Goal: Use online tool/utility: Utilize a website feature to perform a specific function

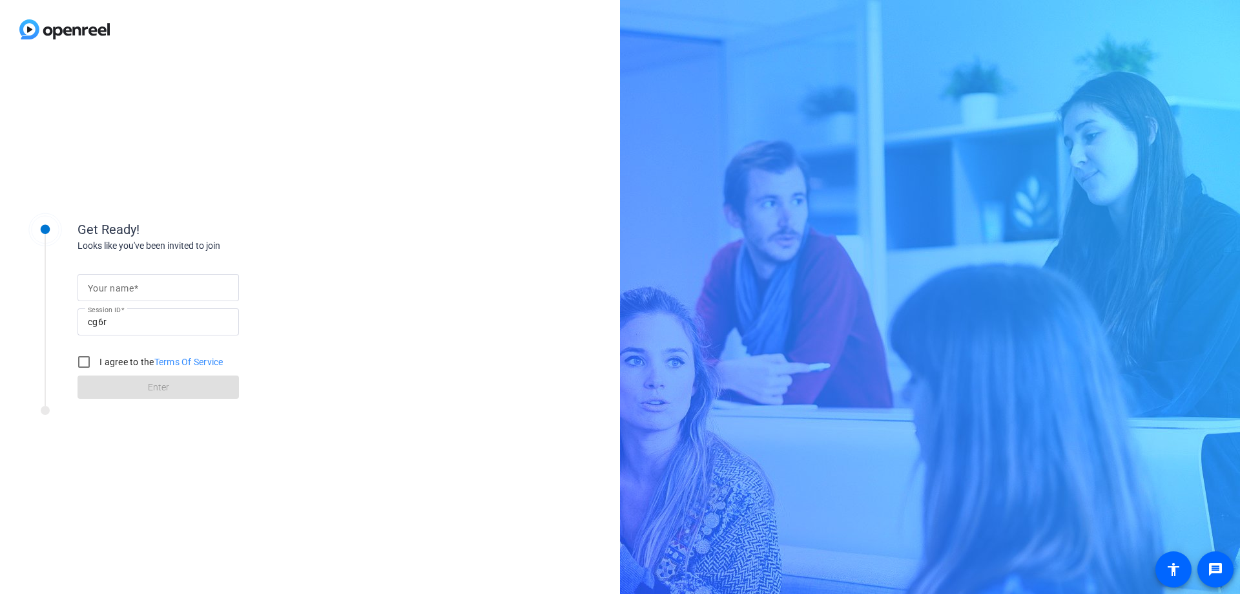
click at [161, 282] on input "Your name" at bounding box center [158, 288] width 141 height 16
type input "[PERSON_NAME]"
click at [89, 361] on input "I agree to the Terms Of Service" at bounding box center [84, 362] width 26 height 26
checkbox input "true"
click at [146, 389] on span at bounding box center [158, 386] width 161 height 31
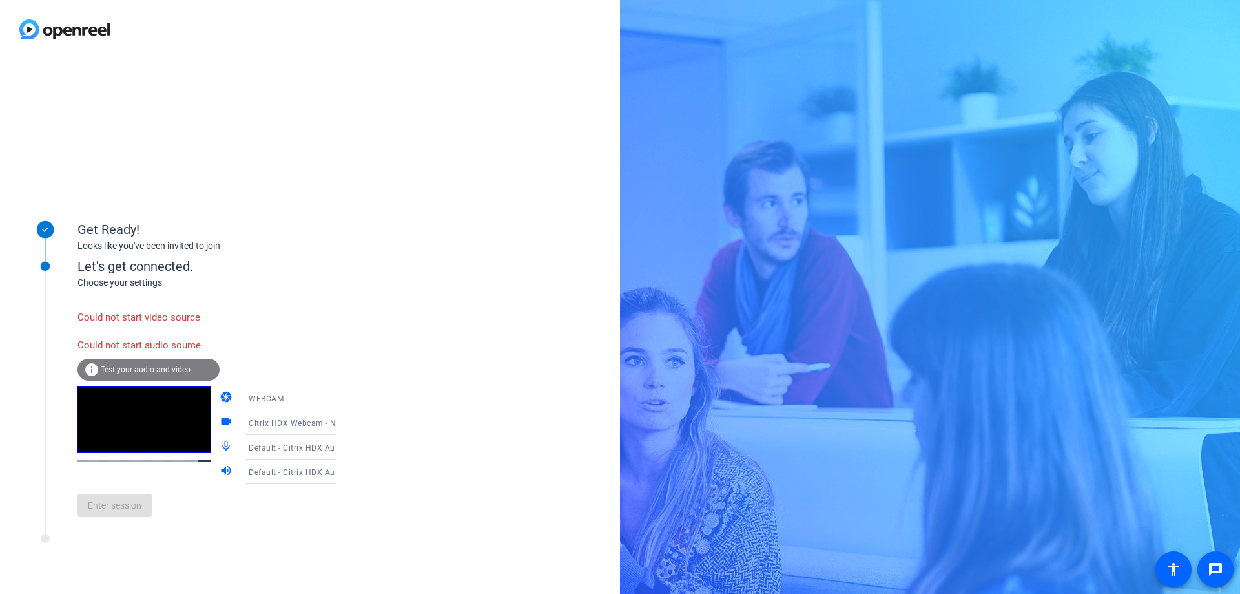
click at [153, 375] on div "info Test your audio and video" at bounding box center [149, 369] width 142 height 22
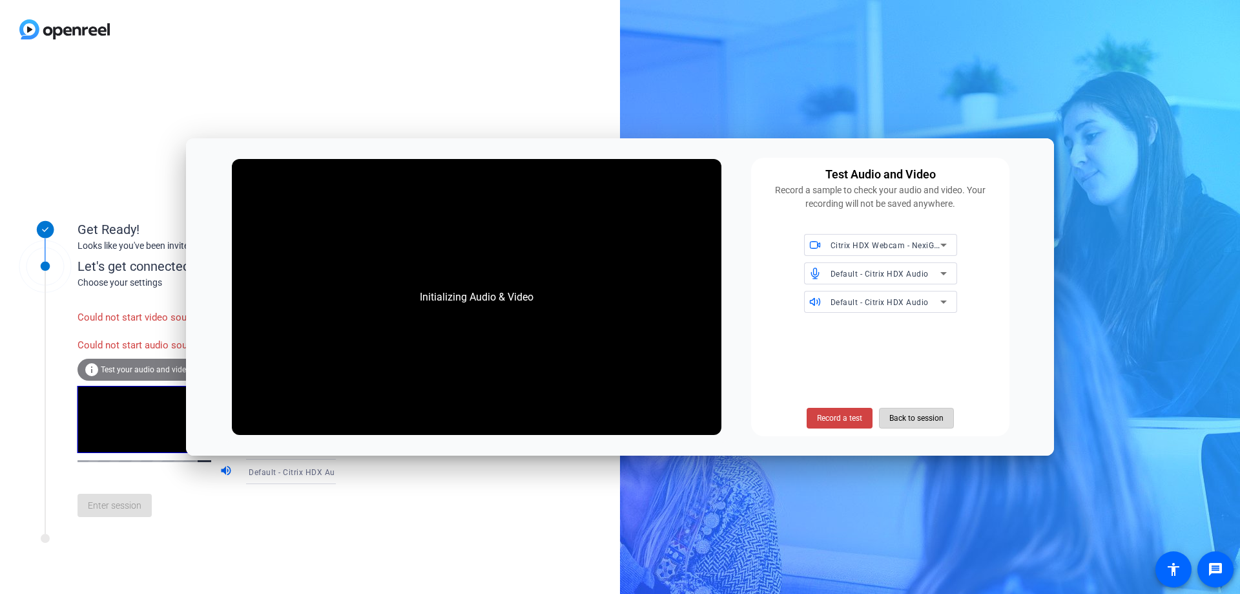
click at [901, 417] on span "Back to session" at bounding box center [916, 418] width 54 height 25
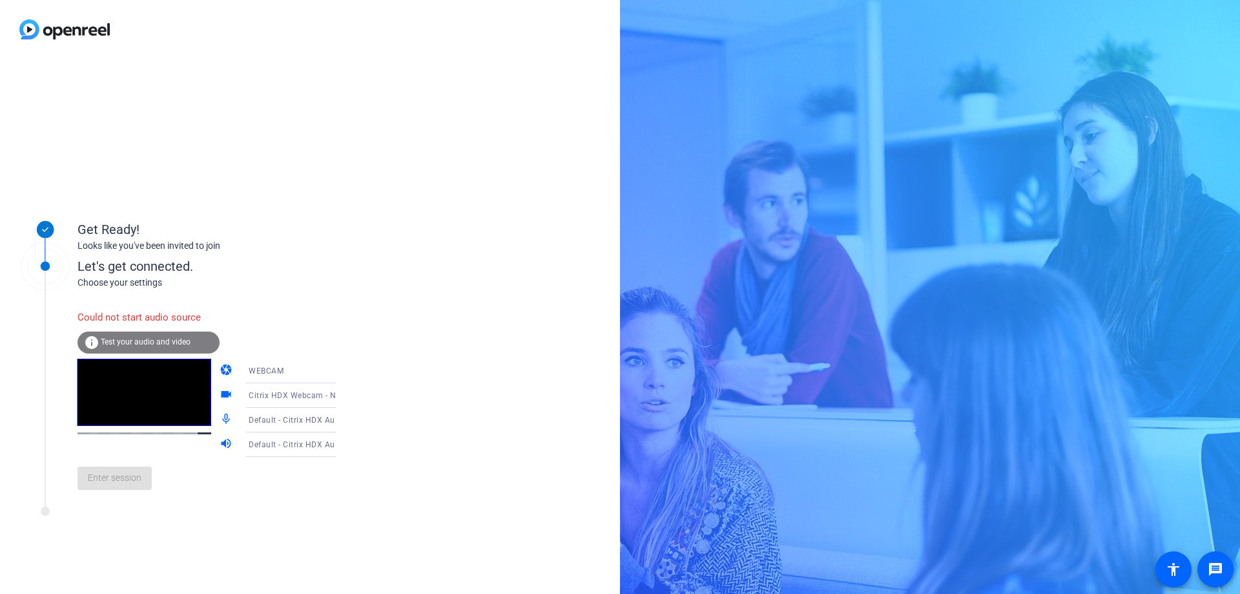
click at [123, 346] on span "Test your audio and video" at bounding box center [146, 341] width 90 height 9
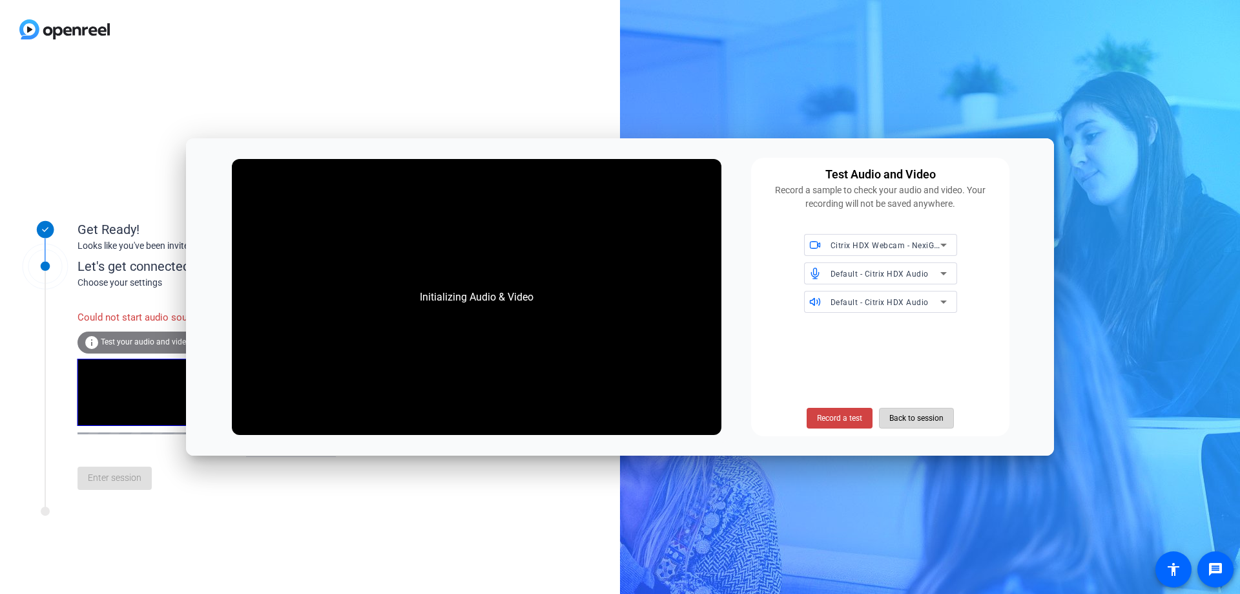
click at [900, 414] on span "Back to session" at bounding box center [916, 418] width 54 height 25
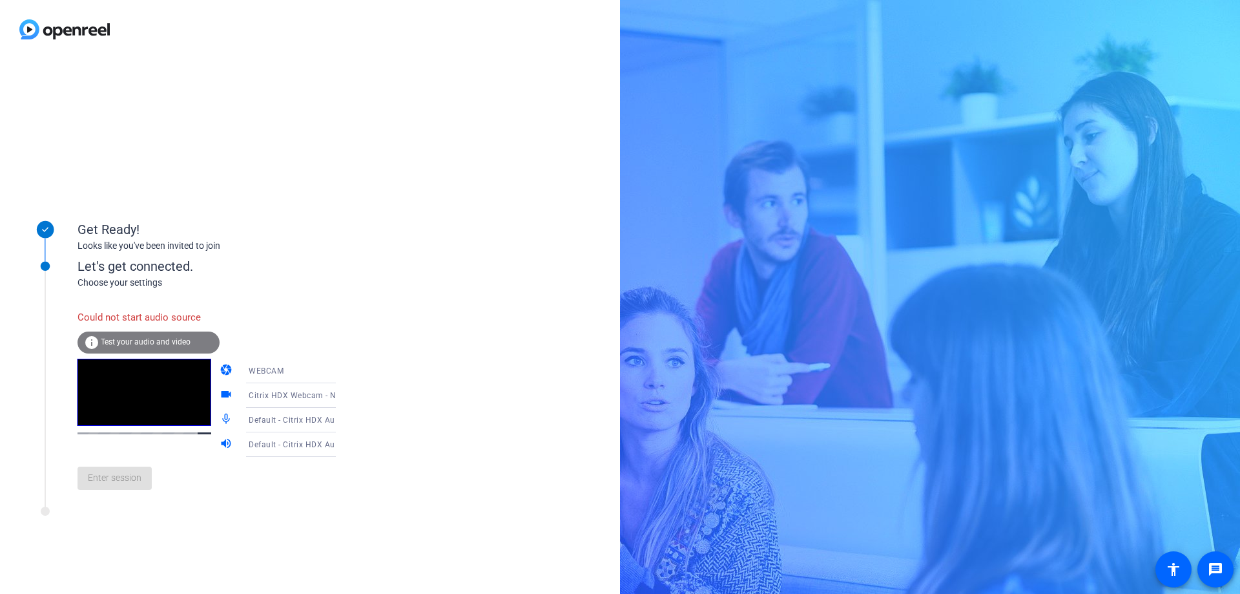
click at [125, 338] on span "Test your audio and video" at bounding box center [146, 341] width 90 height 9
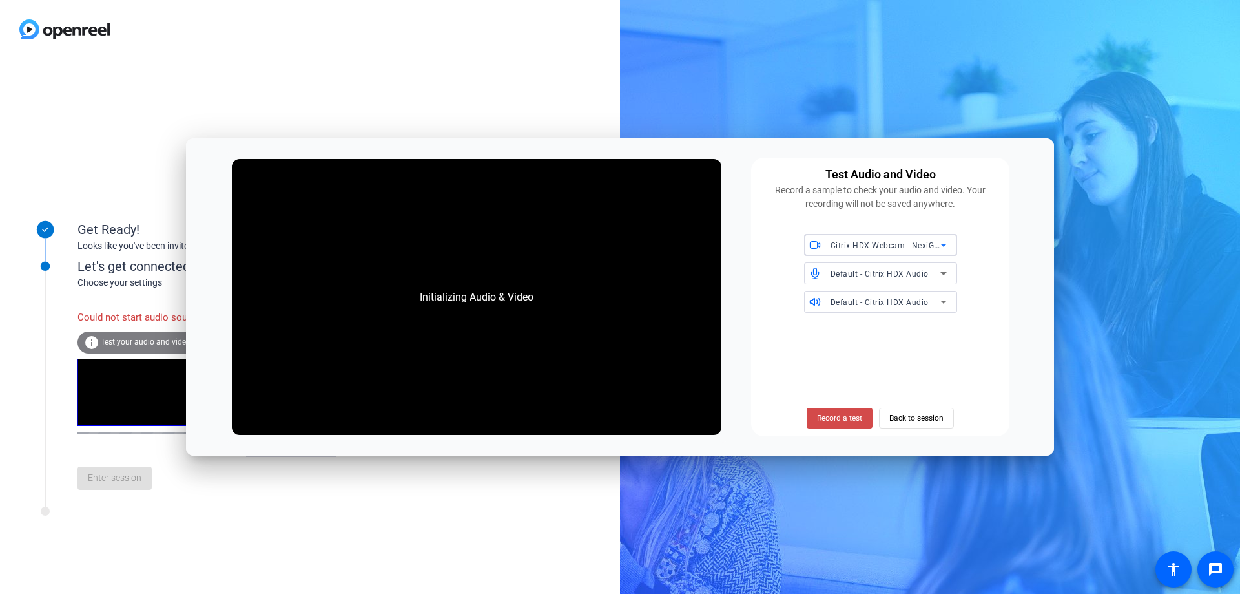
click at [828, 418] on span "Record a test" at bounding box center [839, 418] width 45 height 12
click at [827, 418] on span "Record a test" at bounding box center [839, 418] width 45 height 12
click at [939, 276] on icon at bounding box center [944, 273] width 16 height 16
click at [917, 424] on div at bounding box center [620, 297] width 1240 height 594
click at [904, 414] on span "Back to session" at bounding box center [916, 418] width 54 height 25
